Goal: Task Accomplishment & Management: Manage account settings

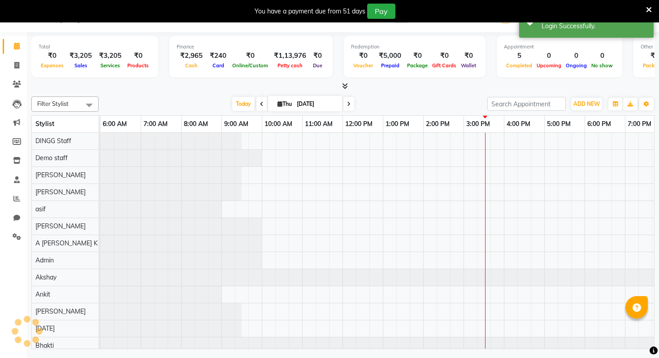
scroll to position [0, 92]
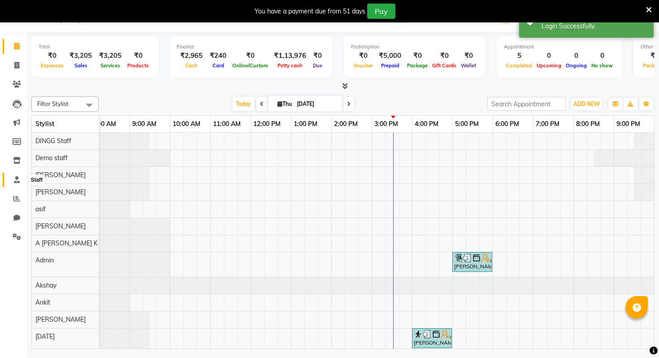
click at [17, 184] on span at bounding box center [17, 180] width 16 height 10
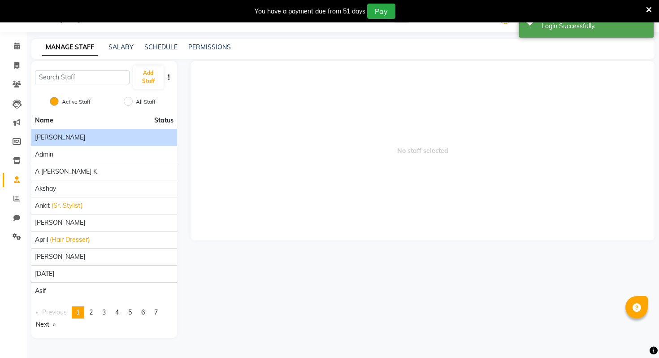
click at [79, 133] on div "[PERSON_NAME]" at bounding box center [104, 137] width 139 height 9
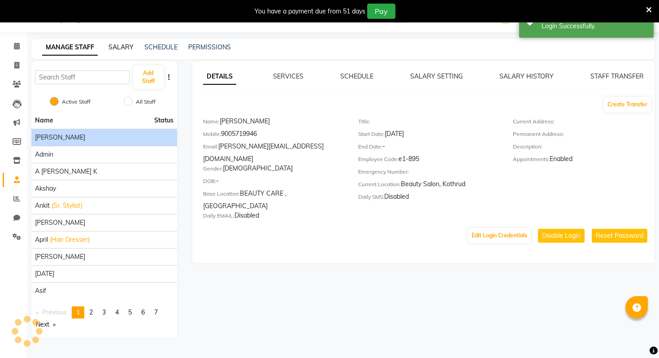
click at [130, 46] on link "SALARY" at bounding box center [121, 47] width 25 height 8
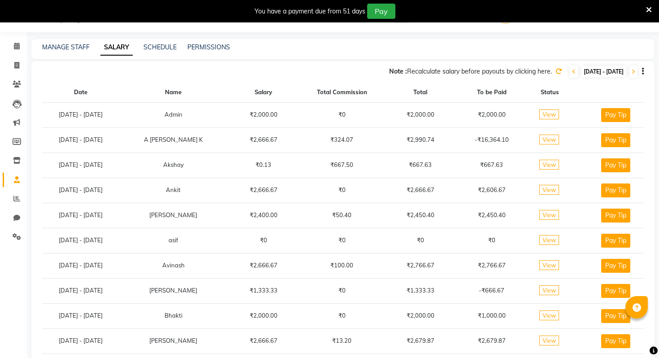
click at [557, 117] on span "View" at bounding box center [550, 114] width 20 height 10
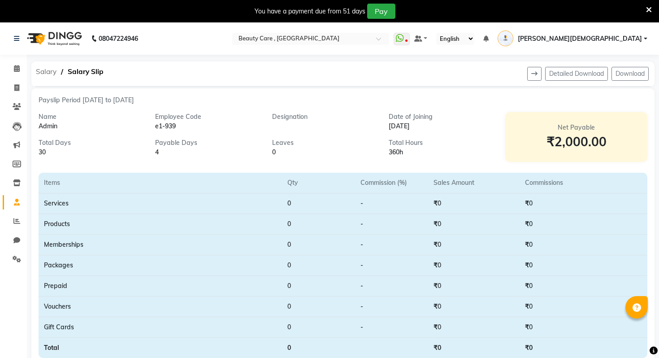
click at [52, 75] on span "Salary" at bounding box center [46, 72] width 30 height 16
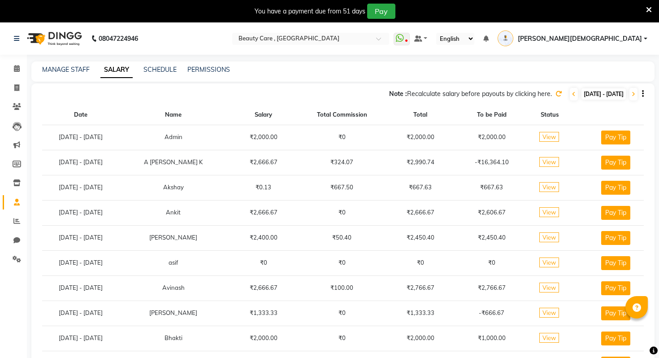
click at [573, 140] on td "View" at bounding box center [549, 137] width 45 height 25
click at [619, 143] on button "Pay Tip" at bounding box center [615, 138] width 29 height 14
select select "1"
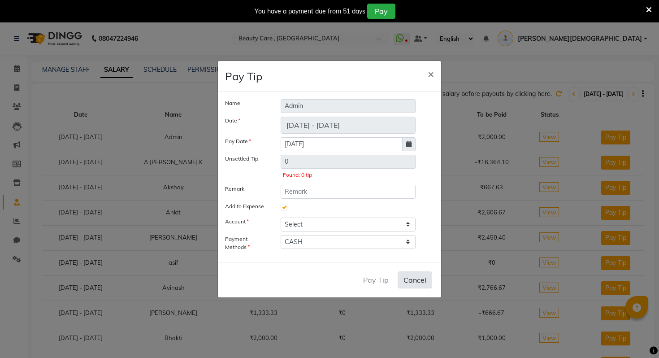
click at [406, 281] on button "Cancel" at bounding box center [415, 279] width 35 height 17
checkbox input "false"
select select
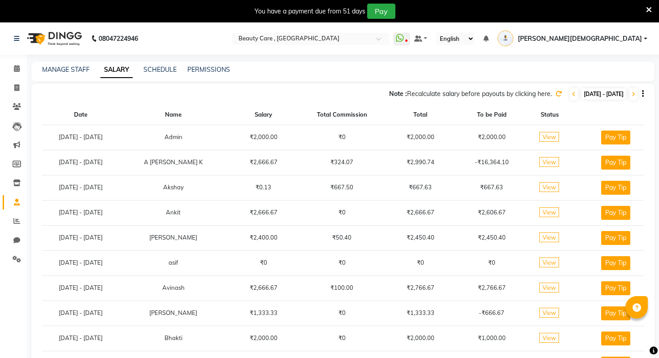
click at [566, 130] on td "View" at bounding box center [549, 137] width 45 height 25
click at [559, 135] on span "View" at bounding box center [550, 137] width 20 height 10
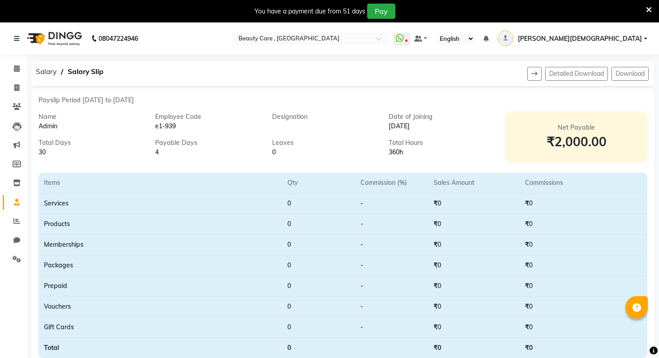
scroll to position [226, 0]
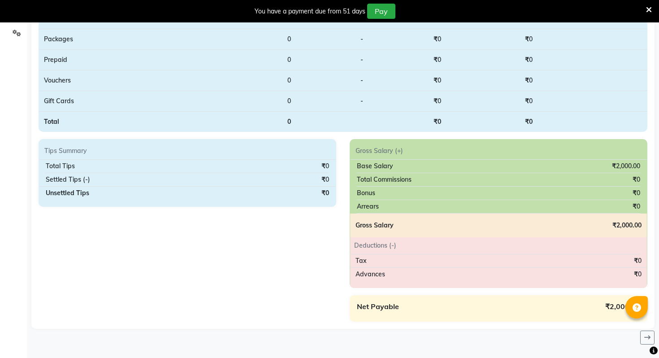
click at [402, 283] on div "Deductions (-) Tax ₹0 Advances ₹0" at bounding box center [498, 262] width 297 height 51
click at [518, 257] on div "Tax ₹0" at bounding box center [498, 260] width 297 height 13
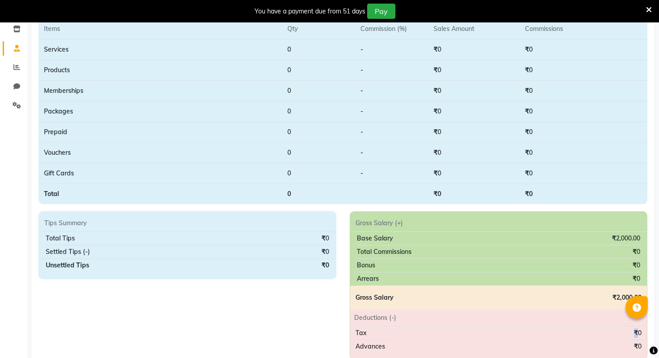
scroll to position [0, 0]
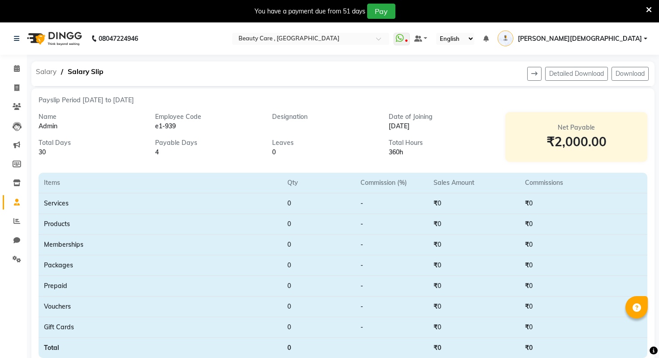
click at [49, 74] on span "Salary" at bounding box center [46, 72] width 30 height 16
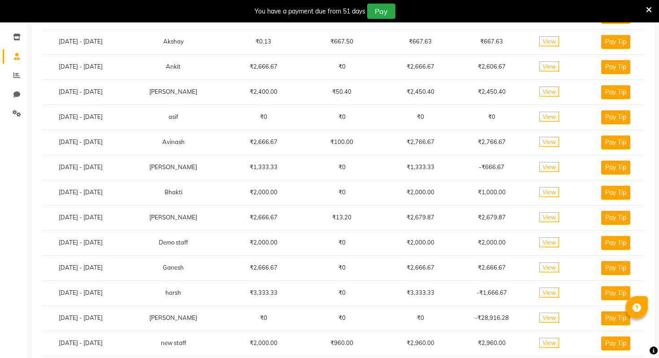
scroll to position [394, 0]
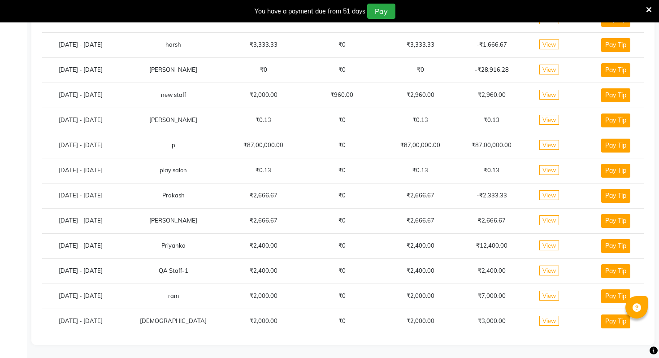
click at [559, 250] on span "View" at bounding box center [550, 245] width 20 height 10
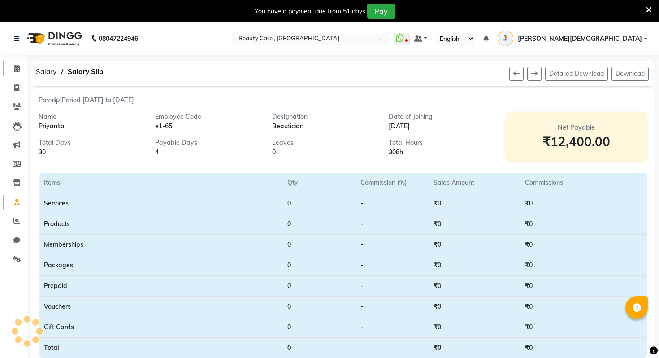
click at [19, 70] on icon at bounding box center [17, 68] width 6 height 7
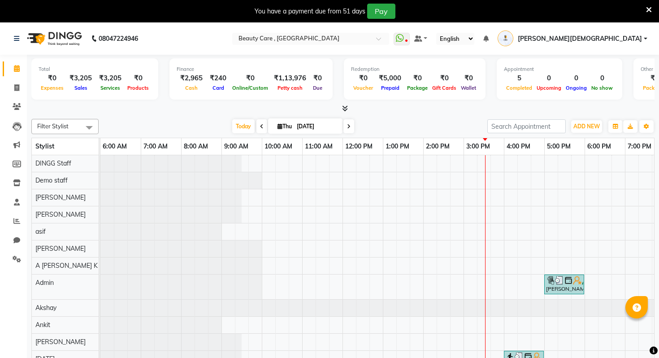
click at [22, 154] on li "Marketing" at bounding box center [13, 144] width 27 height 19
click at [18, 206] on span at bounding box center [17, 202] width 16 height 10
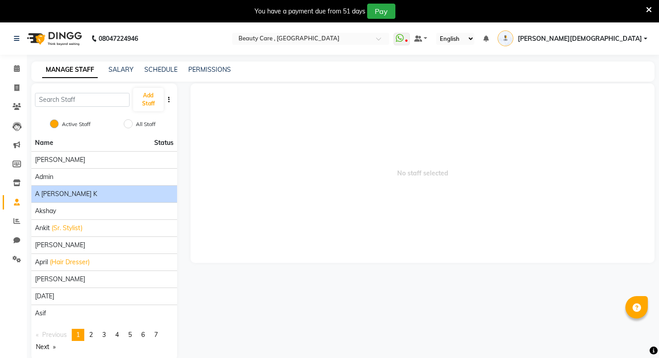
click at [61, 188] on li "A [PERSON_NAME] K" at bounding box center [104, 193] width 146 height 17
click at [61, 195] on span "A [PERSON_NAME] K" at bounding box center [66, 193] width 62 height 9
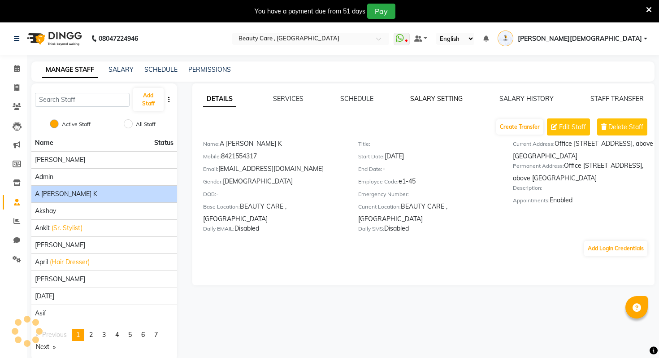
click at [435, 96] on link "SALARY SETTING" at bounding box center [436, 99] width 52 height 8
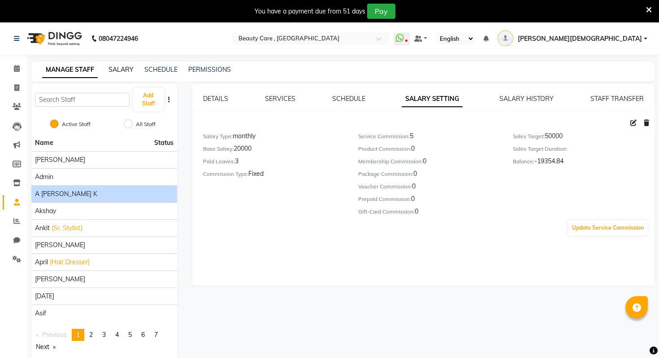
click at [131, 68] on link "SALARY" at bounding box center [121, 69] width 25 height 8
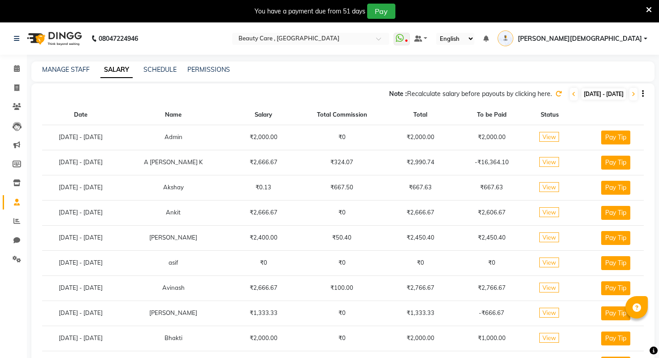
click at [588, 139] on td at bounding box center [580, 137] width 15 height 25
click at [553, 139] on span "View" at bounding box center [550, 137] width 20 height 10
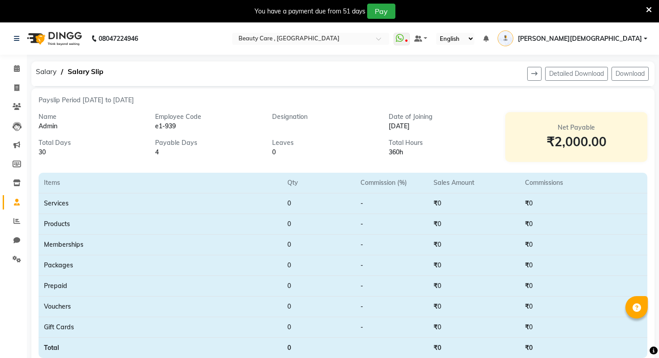
click at [14, 202] on icon at bounding box center [17, 202] width 6 height 7
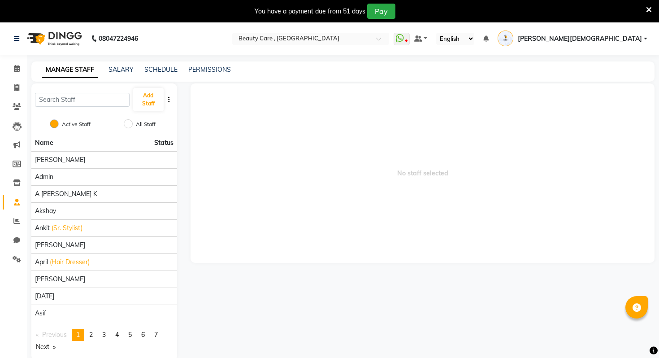
click at [60, 83] on main "MANAGE STAFF SALARY SCHEDULE PERMISSIONS Add Staff Active Staff All Staff Name …" at bounding box center [343, 217] width 632 height 312
click at [60, 88] on div "Add Staff" at bounding box center [104, 99] width 146 height 32
click at [63, 99] on input "text" at bounding box center [82, 100] width 95 height 14
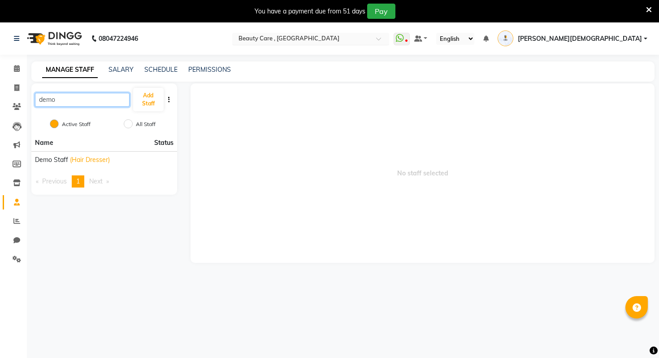
type input "demo"
click at [367, 35] on input "text" at bounding box center [302, 39] width 130 height 9
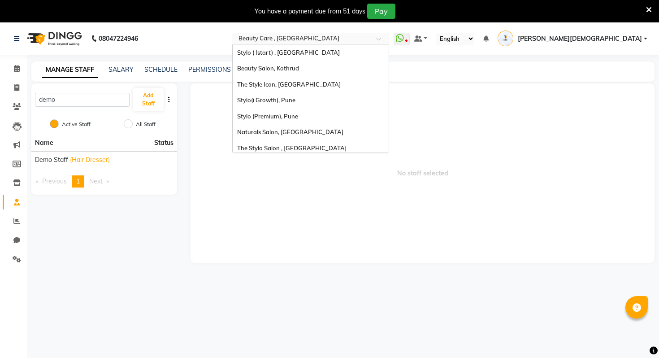
scroll to position [20, 0]
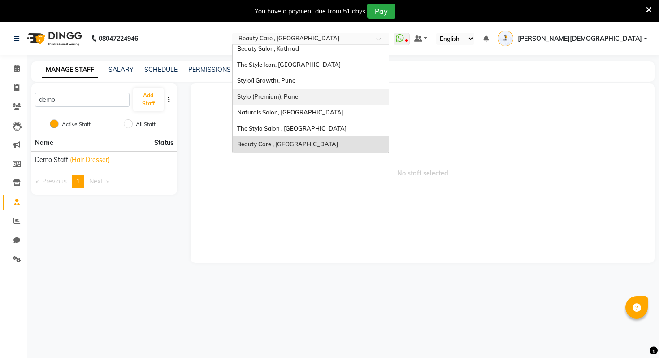
click at [298, 99] on span "Stylo (Premium), Pune" at bounding box center [267, 96] width 61 height 7
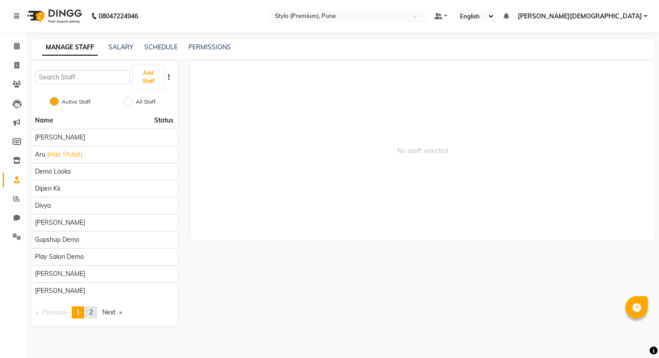
click at [95, 310] on link "page 2" at bounding box center [91, 312] width 13 height 12
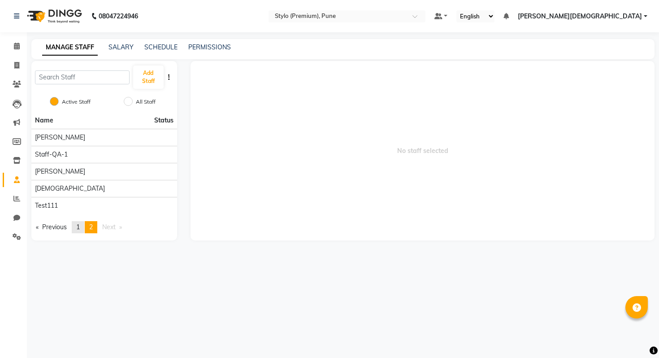
click at [78, 229] on span "1" at bounding box center [78, 227] width 4 height 8
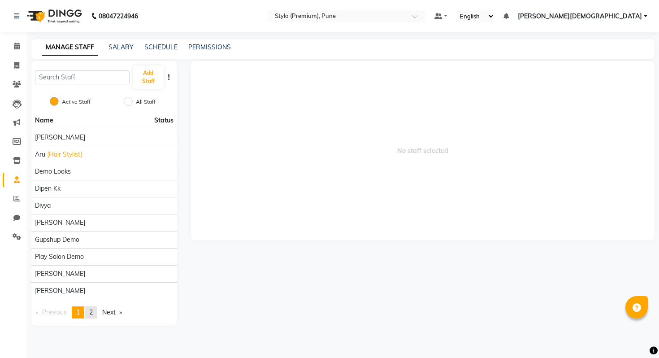
click at [93, 313] on span "2" at bounding box center [91, 312] width 4 height 8
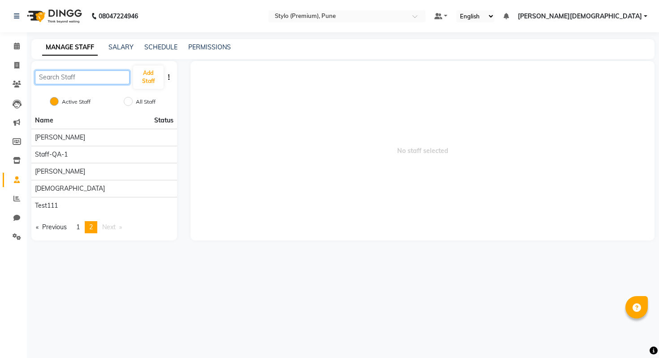
click at [71, 75] on input "text" at bounding box center [82, 77] width 95 height 14
type input "demo"
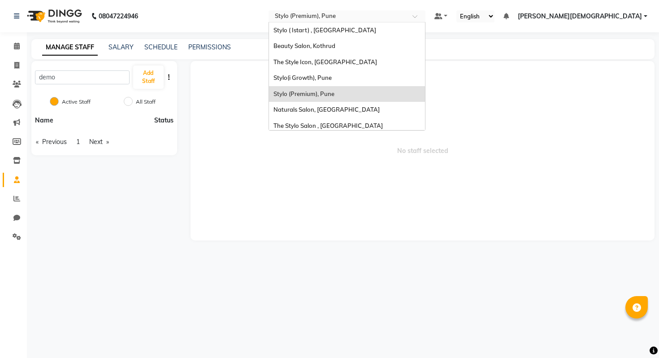
click at [403, 17] on input "text" at bounding box center [338, 17] width 130 height 9
click at [233, 89] on span "No staff selected" at bounding box center [423, 150] width 464 height 179
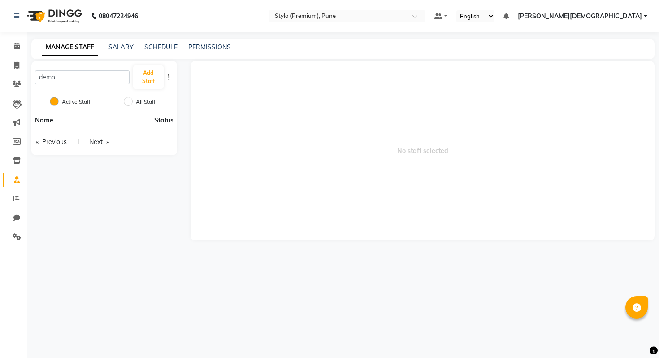
click at [68, 134] on div "Name Status Previous page 2 / 1 page 1 Next page" at bounding box center [104, 133] width 146 height 43
click at [80, 144] on span "1" at bounding box center [78, 142] width 4 height 8
click at [65, 193] on span "Previous page" at bounding box center [54, 193] width 25 height 8
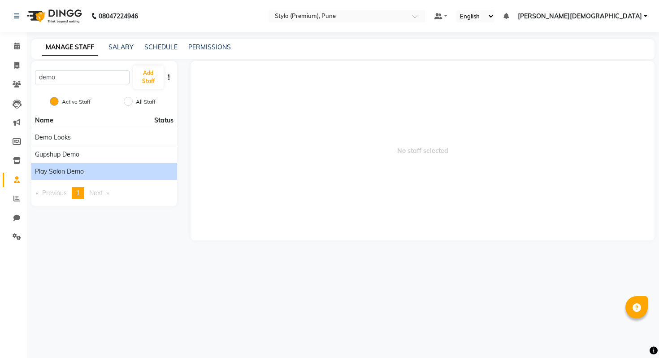
click at [71, 171] on span "Play Salon Demo" at bounding box center [59, 171] width 49 height 9
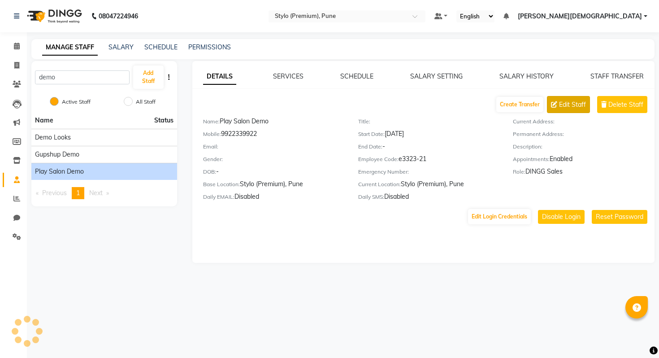
click at [562, 102] on span "Edit Staff" at bounding box center [572, 104] width 27 height 9
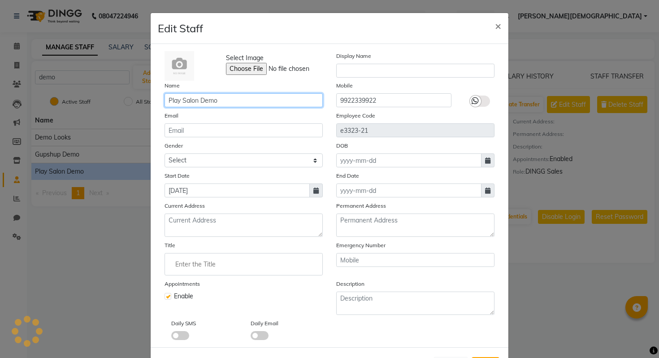
drag, startPoint x: 235, startPoint y: 104, endPoint x: 86, endPoint y: 104, distance: 148.4
click at [86, 104] on ngb-modal-window "Edit Staff × Select Image Display Name Name Play Salon Demo Mobile 9922339922 E…" at bounding box center [329, 179] width 659 height 358
type input "Demo Account"
click at [262, 116] on div "Email" at bounding box center [244, 124] width 172 height 26
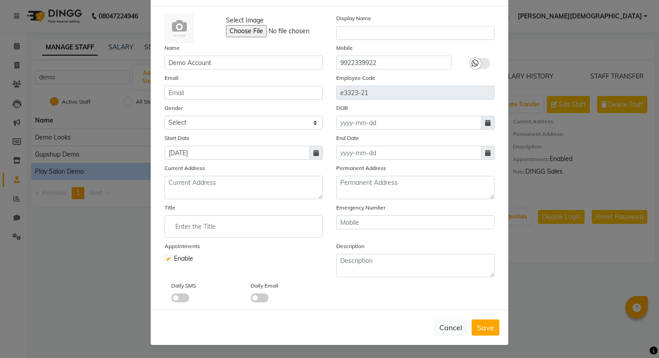
click at [470, 330] on div "Cancel Save" at bounding box center [330, 326] width 358 height 35
click at [481, 330] on span "Save" at bounding box center [485, 327] width 17 height 9
checkbox input "false"
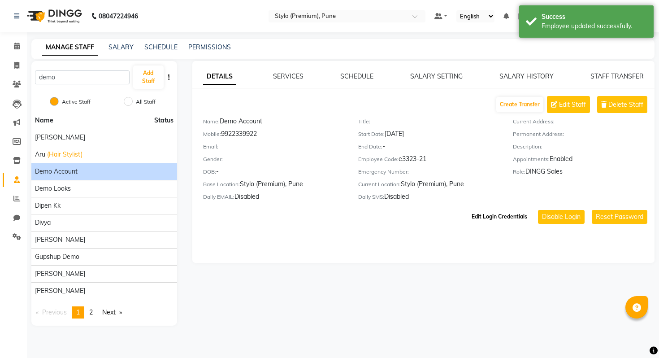
click at [508, 217] on button "Edit Login Credentials" at bounding box center [499, 216] width 63 height 15
select select "1411"
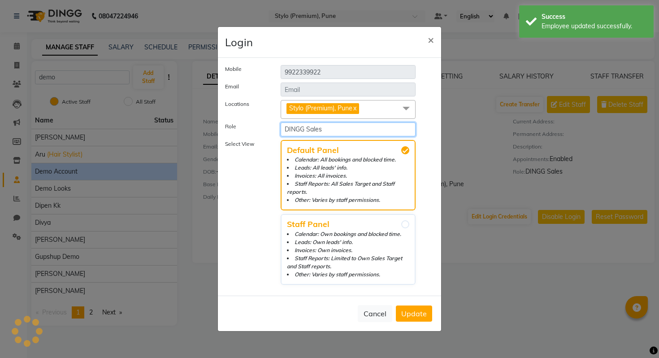
click at [301, 125] on select "Select Role Manager Sales Admin Main Admin DINGG Sales Demo Staff p" at bounding box center [348, 129] width 135 height 14
click at [367, 309] on button "Cancel" at bounding box center [375, 313] width 35 height 17
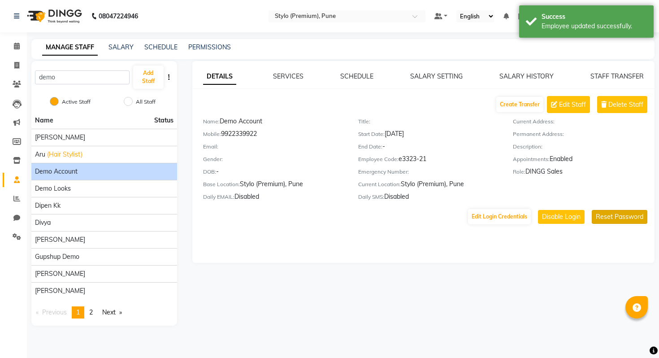
click at [626, 214] on button "Reset Password" at bounding box center [620, 217] width 56 height 14
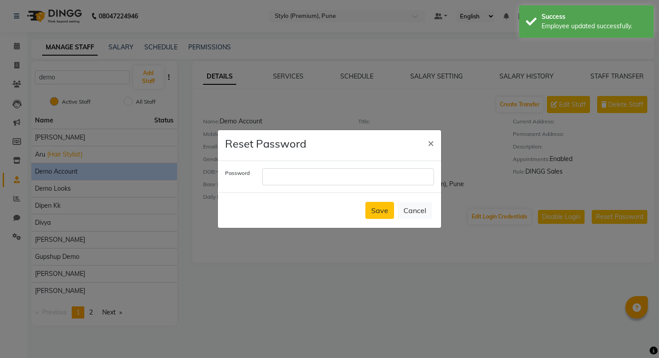
click at [331, 186] on div "Password" at bounding box center [329, 176] width 223 height 31
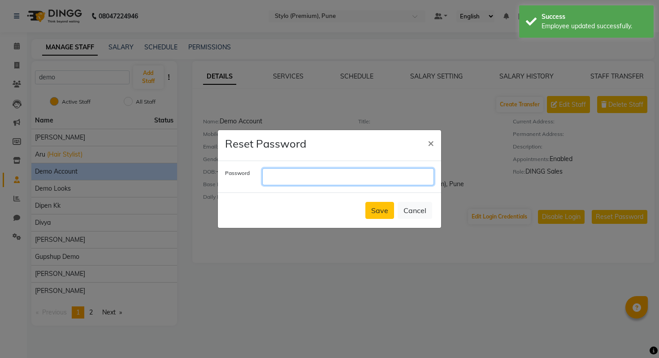
click at [325, 178] on input "text" at bounding box center [348, 176] width 172 height 17
paste input "9922339922"
type input "9922339922"
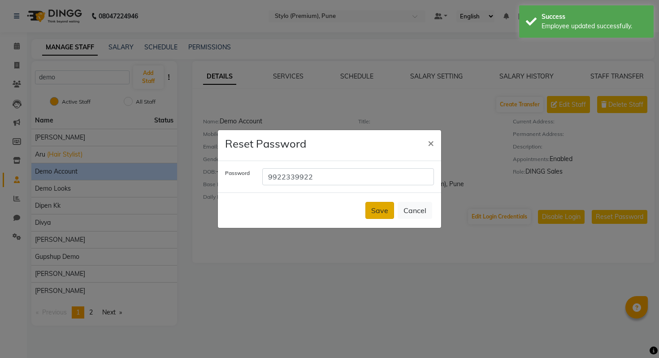
click at [373, 212] on button "Save" at bounding box center [380, 210] width 29 height 17
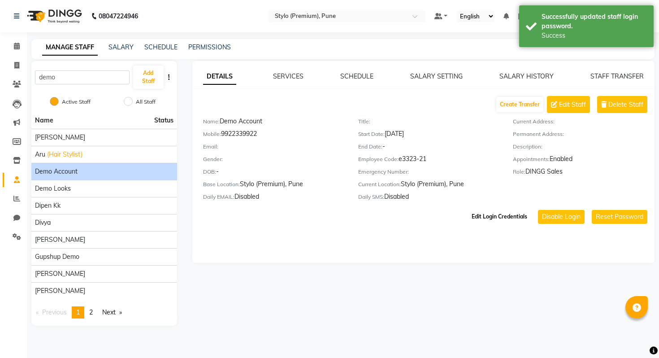
click at [484, 220] on button "Edit Login Credentials" at bounding box center [499, 216] width 63 height 15
select select "1411"
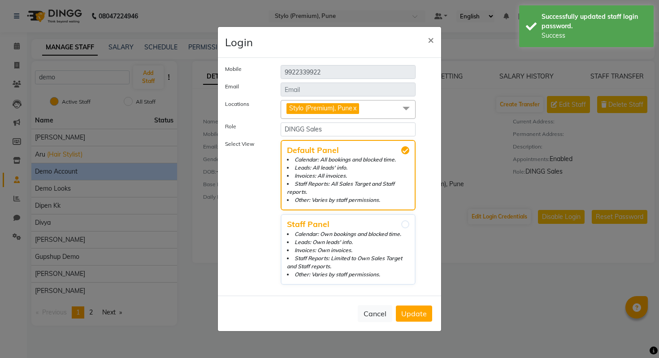
click at [464, 222] on ngb-modal-window "Login × Mobile 9922339922 Email Locations Stylo (Premium), Pune x Stylo ( iStar…" at bounding box center [329, 179] width 659 height 358
